Goal: Task Accomplishment & Management: Use online tool/utility

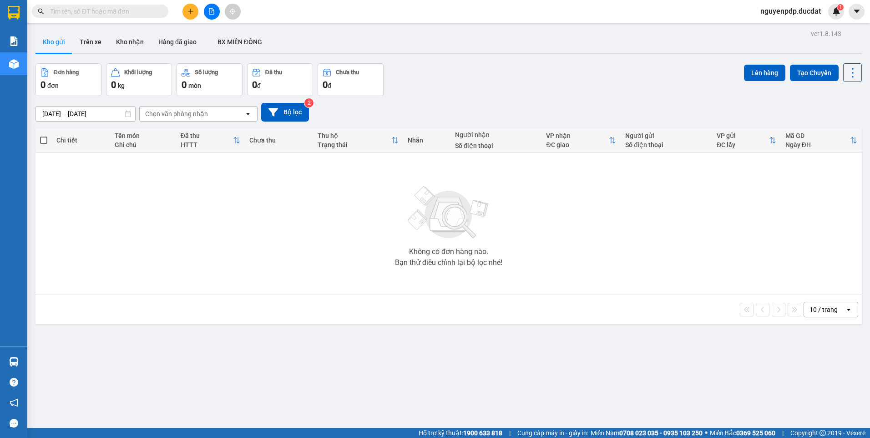
click at [151, 16] on input "text" at bounding box center [103, 11] width 107 height 10
paste input "967878786"
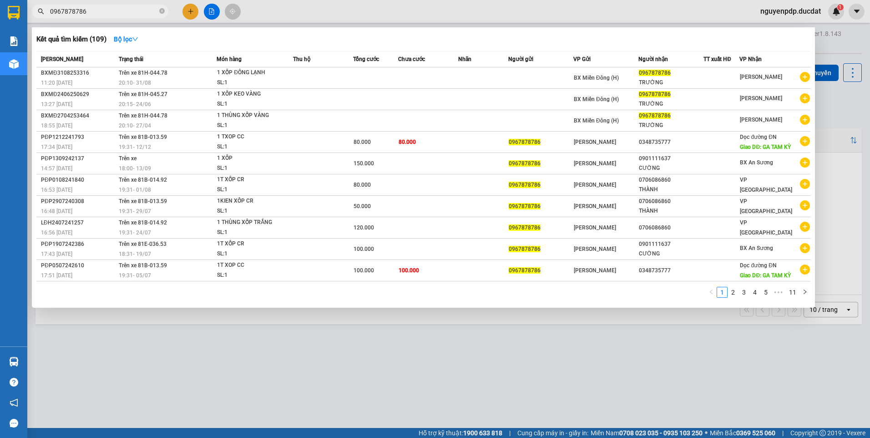
type input "0967878786"
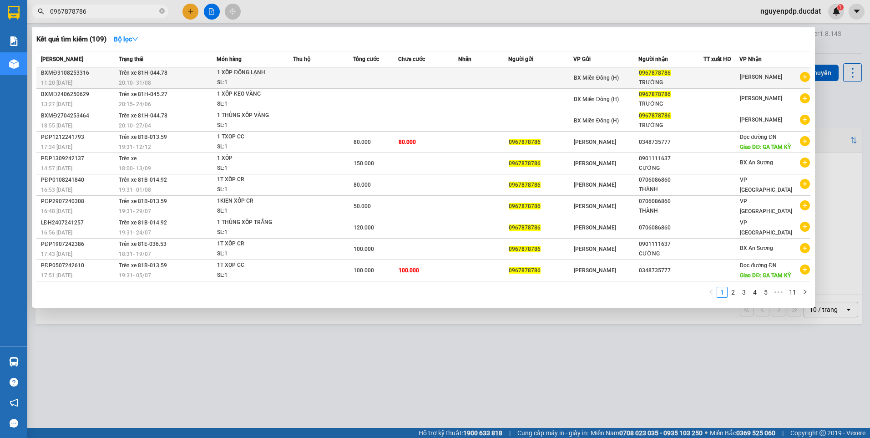
click at [681, 80] on div "TRƯỜNG" at bounding box center [671, 83] width 64 height 10
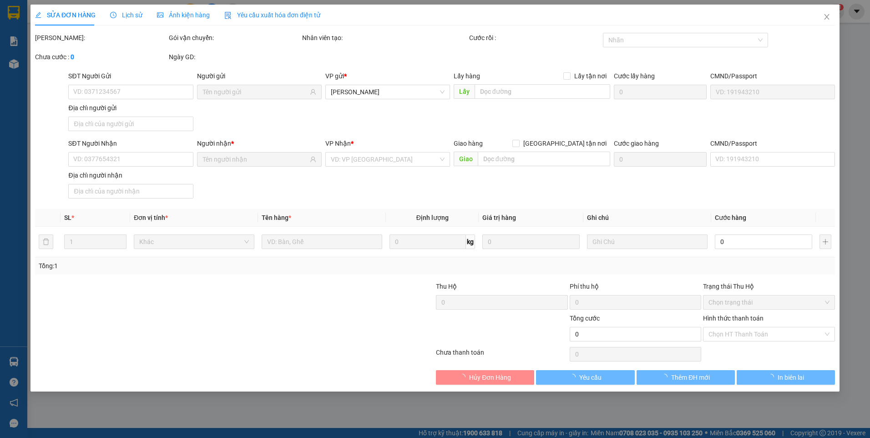
type input "0967878786"
type input "TRƯỜNG"
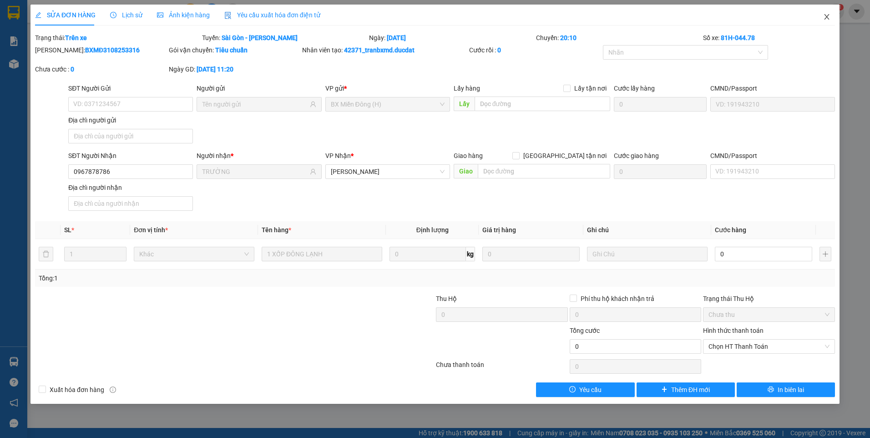
click at [823, 16] on span "Close" at bounding box center [826, 17] width 25 height 25
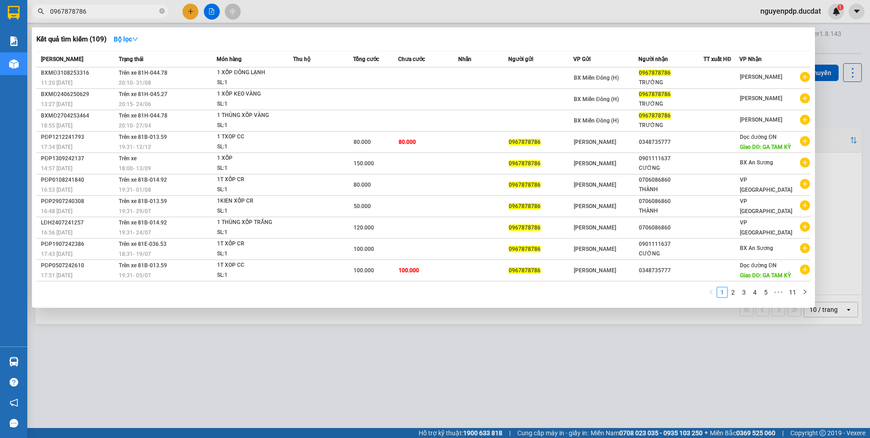
click at [131, 10] on input "0967878786" at bounding box center [103, 11] width 107 height 10
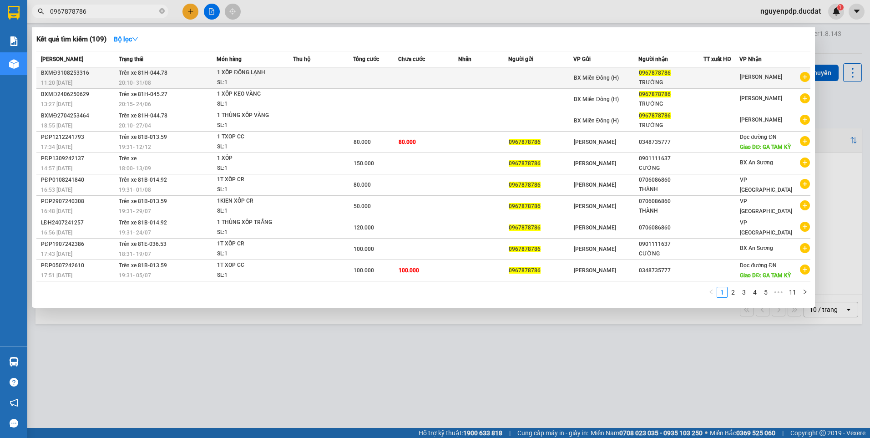
click at [300, 81] on td at bounding box center [323, 77] width 60 height 21
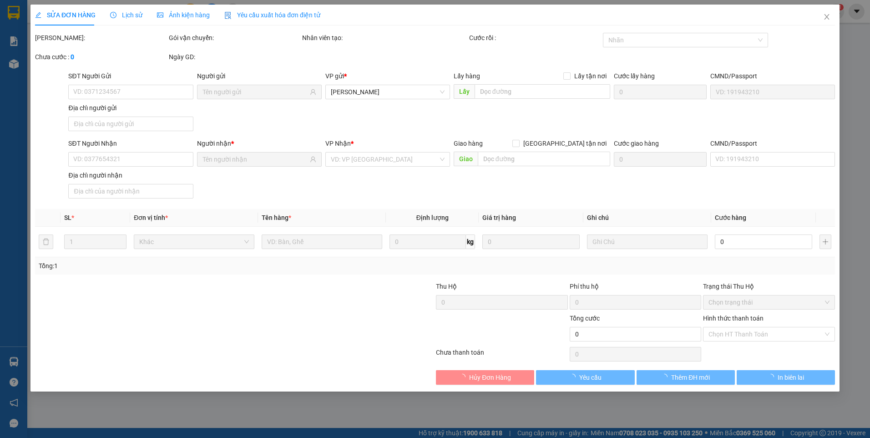
type input "0967878786"
type input "TRƯỜNG"
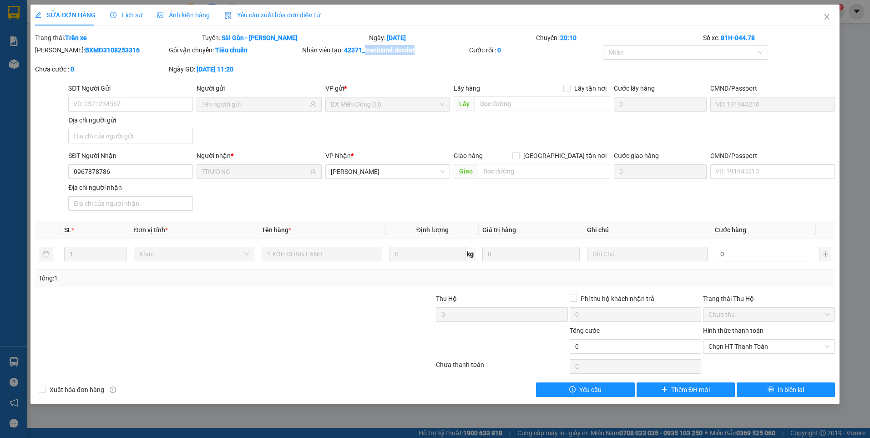
drag, startPoint x: 365, startPoint y: 50, endPoint x: 422, endPoint y: 46, distance: 57.0
click at [422, 46] on div "Nhân viên tạo: 42371_tranbxmd.ducdat" at bounding box center [384, 50] width 165 height 10
click at [545, 70] on div "[PERSON_NAME]: BXMĐ3108253316 Gói vận chuyển: Tiêu chuẩn Nhân viên tạo: 42371_t…" at bounding box center [435, 64] width 802 height 38
click at [825, 19] on icon "close" at bounding box center [826, 16] width 5 height 5
